Goal: Check status

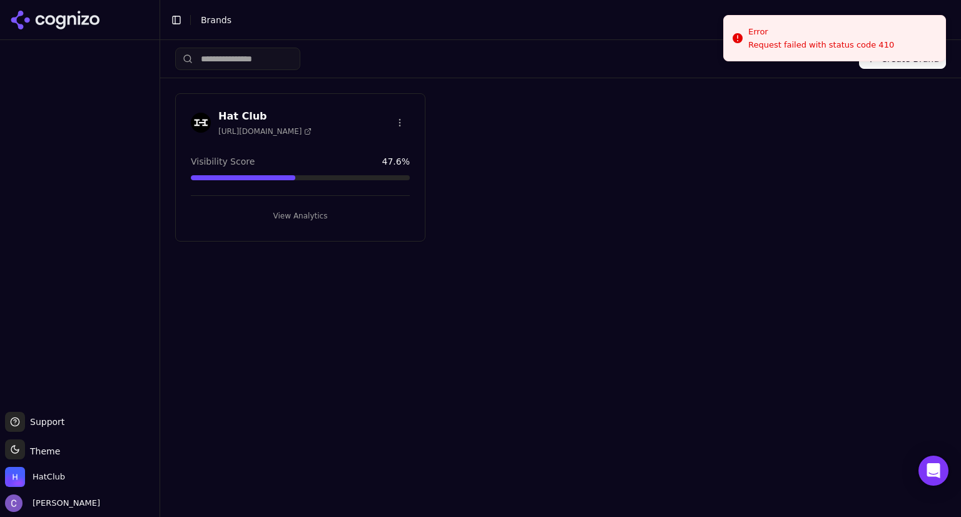
click at [340, 221] on button "View Analytics" at bounding box center [300, 216] width 219 height 20
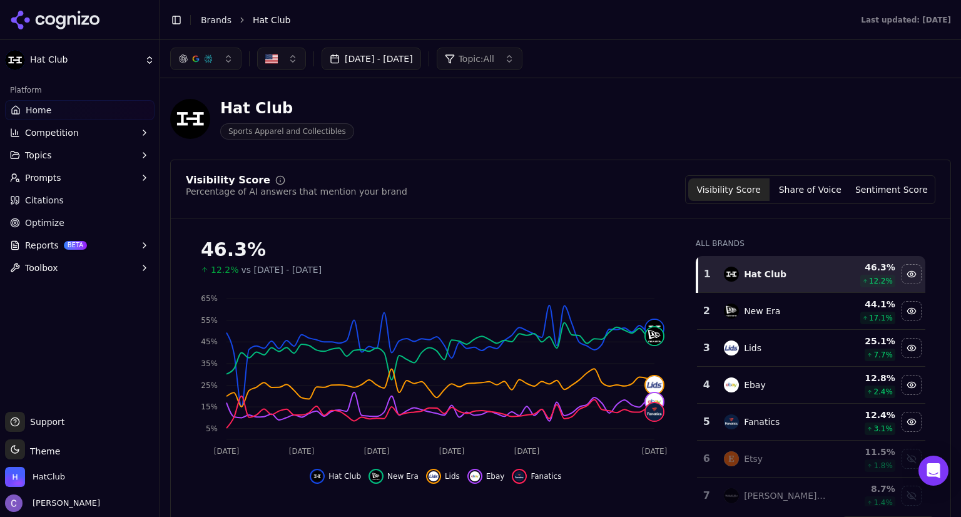
click at [421, 61] on button "[DATE] - [DATE]" at bounding box center [371, 59] width 99 height 23
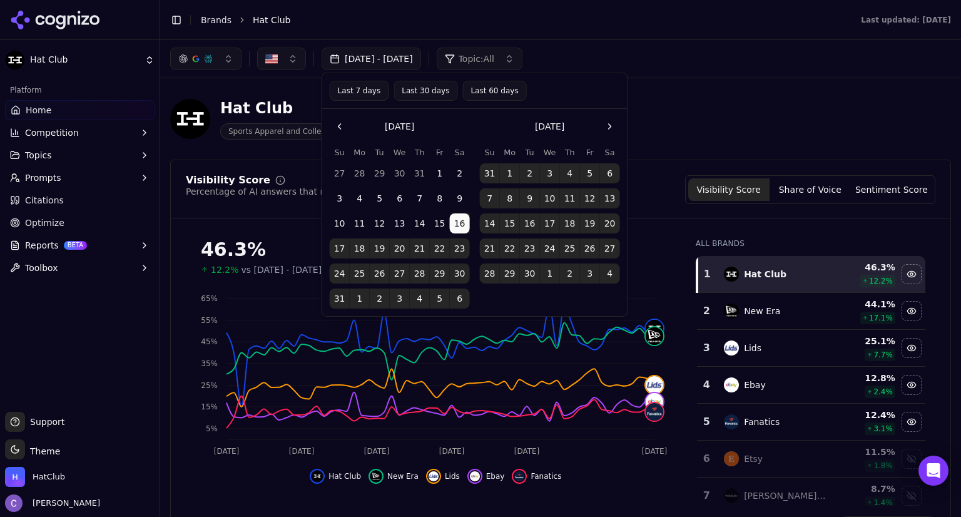
click at [421, 61] on button "[DATE] - [DATE]" at bounding box center [371, 59] width 99 height 23
